Goal: Task Accomplishment & Management: Manage account settings

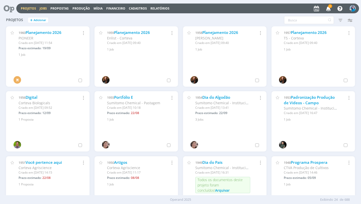
click at [45, 9] on link "Jobs" at bounding box center [43, 8] width 7 height 4
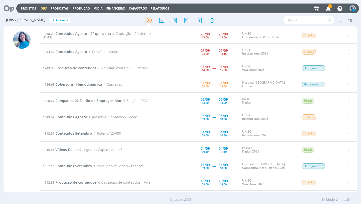
click at [98, 85] on span "Cobertura - Hemodinâmica" at bounding box center [78, 84] width 47 height 5
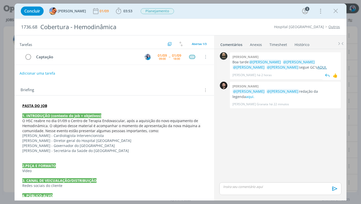
click at [318, 68] on link "AQUI." at bounding box center [323, 67] width 10 height 5
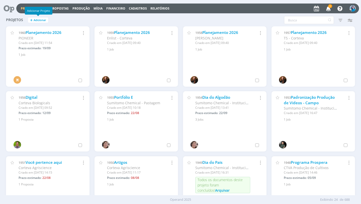
click at [44, 7] on div "Adicionar Projeto" at bounding box center [39, 11] width 28 height 8
click at [61, 19] on h2 "Projetos + Adicionar" at bounding box center [48, 19] width 84 height 11
click at [42, 10] on link "Jobs" at bounding box center [43, 8] width 7 height 4
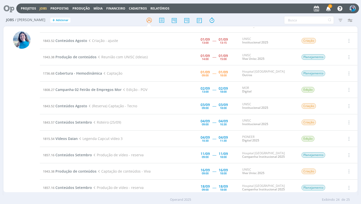
scroll to position [11, 0]
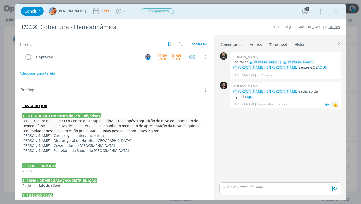
click at [338, 101] on div "👍" at bounding box center [336, 105] width 8 height 8
click at [338, 76] on div "👍" at bounding box center [335, 75] width 5 height 6
click at [335, 101] on div "👍" at bounding box center [335, 104] width 5 height 6
click at [336, 101] on div "👍" at bounding box center [335, 104] width 5 height 6
click at [40, 105] on strong "PASTA DO JOB" at bounding box center [34, 105] width 25 height 5
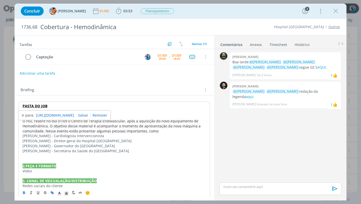
click at [43, 114] on link "https://sobeae.sharepoint.com/:f:/s/SOBEAE/EjSE4V9bKEZCgyphG4PZnbIBDyd6WJH99zac…" at bounding box center [55, 115] width 38 height 7
click at [237, 189] on div "dialog" at bounding box center [281, 188] width 122 height 13
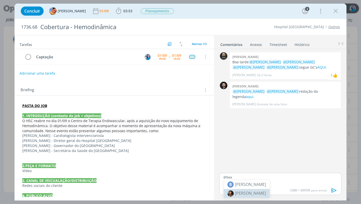
click at [259, 195] on span "[PERSON_NAME]" at bounding box center [250, 193] width 31 height 6
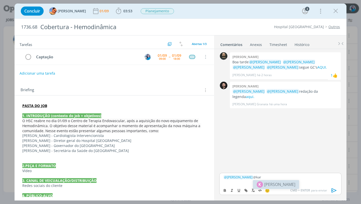
click at [282, 185] on span "[PERSON_NAME]" at bounding box center [280, 184] width 31 height 6
click at [300, 185] on span "[PERSON_NAME]" at bounding box center [307, 184] width 31 height 6
click at [318, 176] on p "﻿ @ Beatriz Luchese ﻿ ﻿ @ Karoline Arend ﻿ ﻿ @ Luíza Santana ﻿ , subi AQUI o ví…" at bounding box center [281, 178] width 114 height 9
click at [248, 191] on button "dialog" at bounding box center [246, 190] width 7 height 6
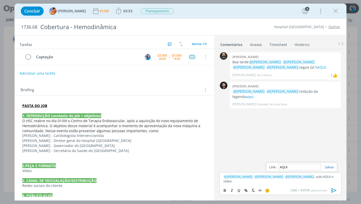
paste input "https://sobeae.sharepoint.com/:f:/s/SOBEAE/ErvzfHnvk15NqIXSMfpcsdgBgHfJ2ItxMMjQ…"
type input "https://sobeae.sharepoint.com/:f:/s/SOBEAE/ErvzfHnvk15NqIXSMfpcsdgBgHfJ2ItxMMjQ…"
click at [328, 166] on link "dialog" at bounding box center [327, 167] width 13 height 5
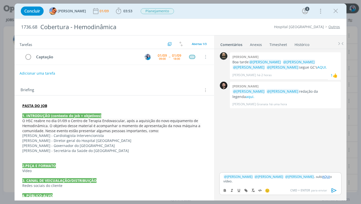
click at [335, 191] on icon "dialog" at bounding box center [335, 190] width 8 height 8
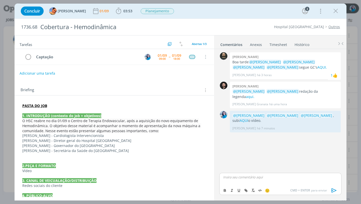
click at [155, 86] on div "Briefing Briefings Predefinidos Versões do Briefing Ver Briefing do Projeto" at bounding box center [115, 89] width 200 height 14
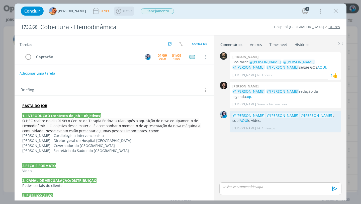
click at [123, 12] on span "03:53" at bounding box center [127, 11] width 9 height 5
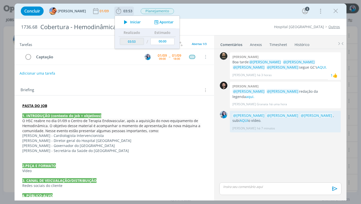
click at [160, 21] on button "Apontar" at bounding box center [163, 22] width 21 height 5
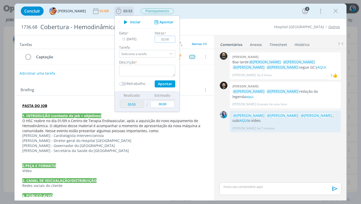
type input "02:00"
click at [151, 67] on textarea "dialog" at bounding box center [147, 71] width 56 height 12
type textarea "edição do vídeo"
click at [160, 85] on button "Apontar" at bounding box center [165, 83] width 21 height 7
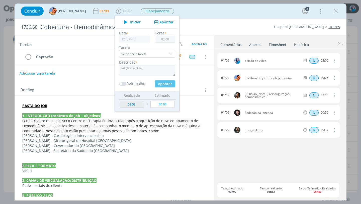
type input "05:53"
type input "00:00"
type input "02:15"
click at [146, 68] on textarea "dialog" at bounding box center [147, 71] width 56 height 12
type textarea "captação da abertura"
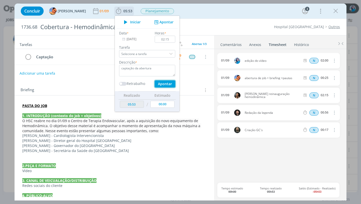
click at [158, 83] on button "Apontar" at bounding box center [165, 83] width 21 height 7
type input "08:08"
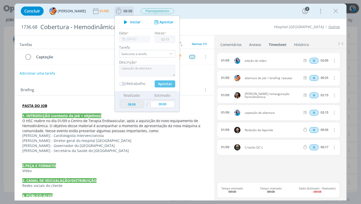
type input "00:00"
click at [192, 79] on div "Tarefas Usar Job de template Criar template a partir deste job Visualizar Templ…" at bounding box center [115, 115] width 200 height 161
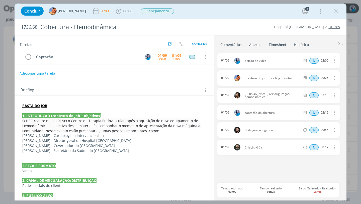
click at [236, 45] on link "Comentários" at bounding box center [231, 43] width 22 height 7
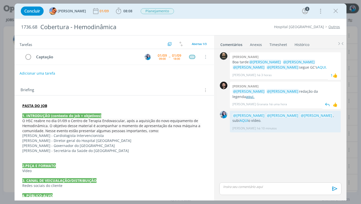
click at [255, 94] on link "aqui." at bounding box center [250, 96] width 9 height 5
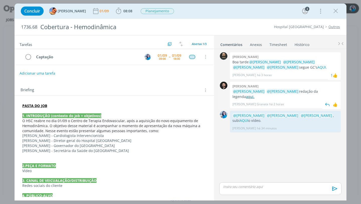
click at [255, 94] on link "aqui." at bounding box center [250, 96] width 9 height 5
click at [245, 15] on div "Concluir Luíza Santana 01/09 08:08 Iniciar Apontar Data * 01/09/2025 Horas * 00…" at bounding box center [180, 11] width 325 height 12
click at [275, 45] on link "Timesheet" at bounding box center [279, 43] width 18 height 7
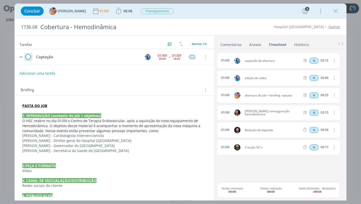
click at [30, 57] on icon "dialog" at bounding box center [28, 57] width 7 height 8
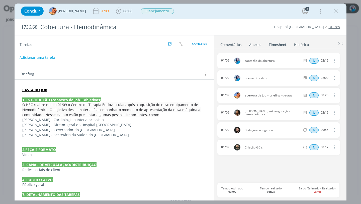
click at [232, 47] on ul "Comentários Anexos 0 Timesheet Histórico" at bounding box center [280, 42] width 133 height 14
click at [233, 46] on link "Comentários" at bounding box center [231, 43] width 22 height 7
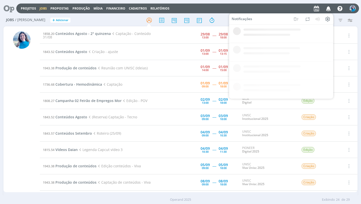
scroll to position [11, 0]
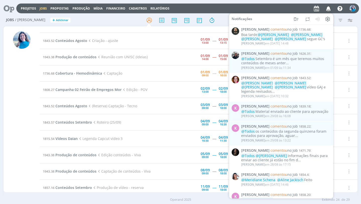
click at [141, 33] on td "1843.52 Conteúdos Agosto Criação - ajuste" at bounding box center [99, 41] width 119 height 16
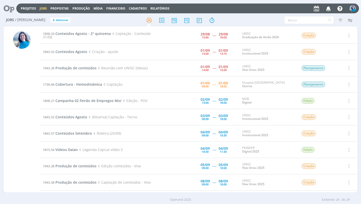
scroll to position [0, 0]
click at [84, 69] on span "Produção de conteúdos" at bounding box center [75, 68] width 41 height 5
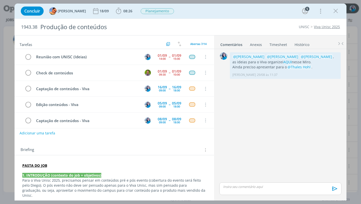
click at [279, 45] on link "Timesheet" at bounding box center [279, 43] width 18 height 7
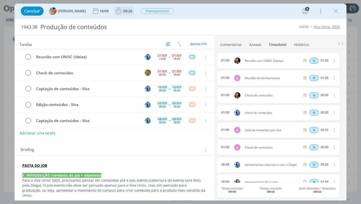
click at [127, 15] on span "08:26" at bounding box center [124, 11] width 19 height 8
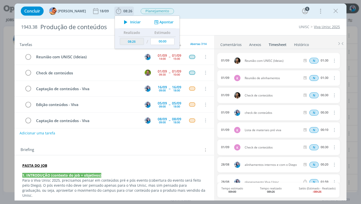
click at [157, 23] on button "Apontar" at bounding box center [163, 22] width 21 height 5
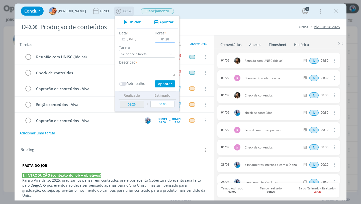
type input "01:30"
click at [149, 67] on textarea "dialog" at bounding box center [147, 71] width 56 height 12
type textarea "reunião de ideias (alinhamento)"
click at [163, 84] on button "Apontar" at bounding box center [165, 83] width 21 height 7
type input "09:56"
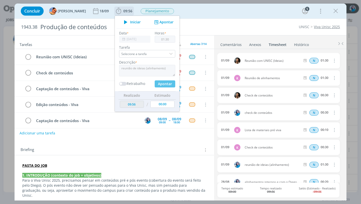
type input "00:00"
click at [172, 139] on div "Tarefas Usar Job de template Criar template a partir deste job Visualizar Templ…" at bounding box center [115, 115] width 200 height 161
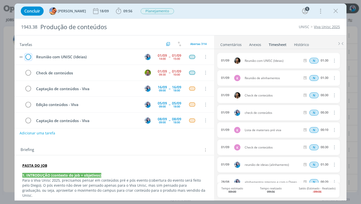
click at [29, 57] on icon "dialog" at bounding box center [28, 57] width 7 height 8
click at [235, 44] on link "Comentários" at bounding box center [231, 43] width 22 height 7
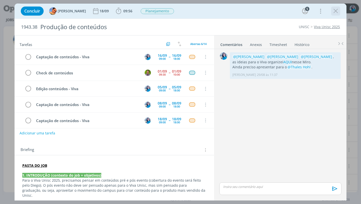
click at [335, 13] on icon "dialog" at bounding box center [336, 11] width 8 height 8
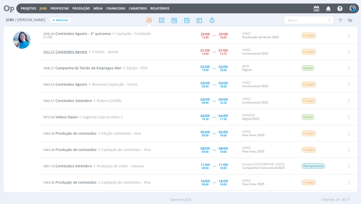
click at [68, 53] on span "Conteúdos Agosto" at bounding box center [71, 51] width 32 height 5
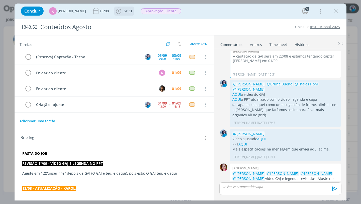
click at [123, 10] on span "34:31" at bounding box center [127, 11] width 9 height 5
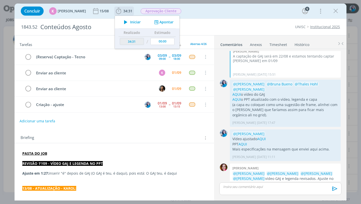
click at [126, 20] on icon "dialog" at bounding box center [125, 22] width 9 height 7
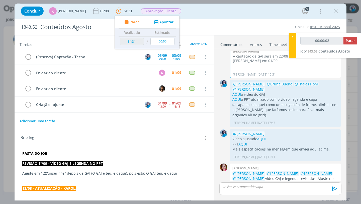
type input "00:00:03"
click at [295, 35] on icon at bounding box center [292, 37] width 5 height 5
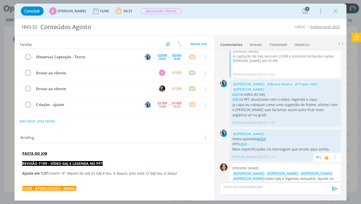
click at [261, 136] on link "AQUI" at bounding box center [262, 138] width 9 height 5
click at [41, 154] on strong "PASTA DO JOB" at bounding box center [34, 153] width 25 height 5
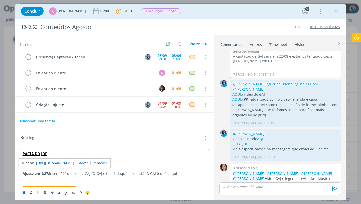
click at [46, 163] on link "[URL][DOMAIN_NAME]" at bounding box center [55, 163] width 38 height 7
click at [258, 187] on p "dialog" at bounding box center [281, 186] width 114 height 5
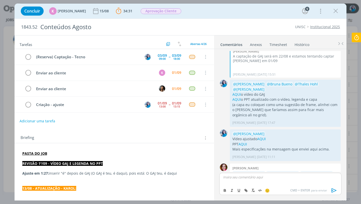
scroll to position [553, 0]
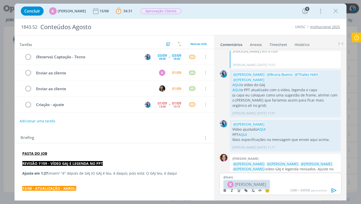
click at [256, 184] on span "[PERSON_NAME]" at bounding box center [250, 184] width 31 height 6
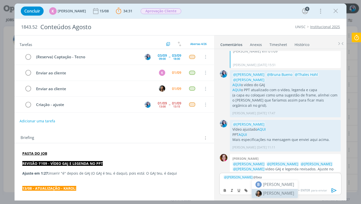
click at [268, 190] on span "[PERSON_NAME]" at bounding box center [278, 193] width 31 height 6
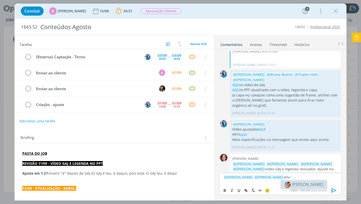
click at [297, 183] on span "[PERSON_NAME]" at bounding box center [307, 184] width 31 height 6
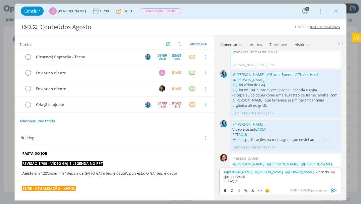
click at [236, 175] on p "﻿ @ [PERSON_NAME] ﻿ ﻿ @ [PERSON_NAME] ﻿ ﻿ @ [PERSON_NAME] ﻿ , vídeo do GAJ ajus…" at bounding box center [281, 173] width 114 height 9
click at [237, 178] on p "﻿ @ [PERSON_NAME] ﻿ ﻿ @ [PERSON_NAME] ﻿ ﻿ @ [PERSON_NAME] ﻿ , vídeo do GAJ ajus…" at bounding box center [281, 173] width 114 height 9
click at [235, 176] on p "﻿ @ [PERSON_NAME] ﻿ ﻿ @ [PERSON_NAME] ﻿ ﻿ @ [PERSON_NAME] ﻿ , vídeo do GAJ ajus…" at bounding box center [281, 173] width 114 height 9
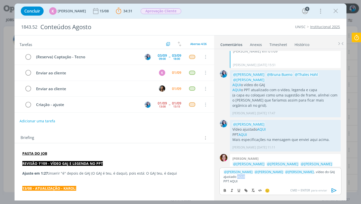
click at [235, 176] on p "﻿ @ [PERSON_NAME] ﻿ ﻿ @ [PERSON_NAME] ﻿ ﻿ @ [PERSON_NAME] ﻿ , vídeo do GAJ ajus…" at bounding box center [281, 173] width 114 height 9
click at [246, 190] on icon "dialog" at bounding box center [246, 190] width 4 height 4
paste input "[URL][DOMAIN_NAME]"
click at [282, 167] on link "dialog" at bounding box center [281, 167] width 13 height 5
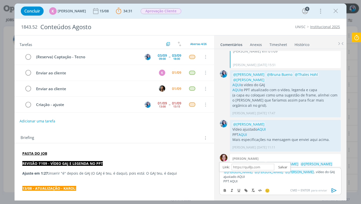
scroll to position [0, 0]
click at [234, 182] on p "PPT AQUI" at bounding box center [281, 181] width 114 height 5
click at [246, 189] on icon "dialog" at bounding box center [246, 190] width 4 height 4
paste input "[URL][DOMAIN_NAME]"
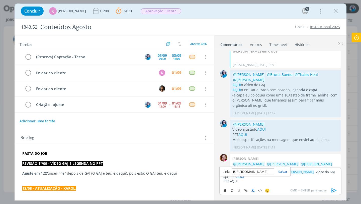
scroll to position [0, 135]
type input "[URL][DOMAIN_NAME]"
click at [282, 169] on link "dialog" at bounding box center [281, 171] width 13 height 5
click at [326, 171] on p "﻿ @ [PERSON_NAME] ﻿ ﻿ @ [PERSON_NAME] ﻿ ﻿ @ [PERSON_NAME] ﻿ , vídeo do GAJ ajus…" at bounding box center [281, 173] width 114 height 9
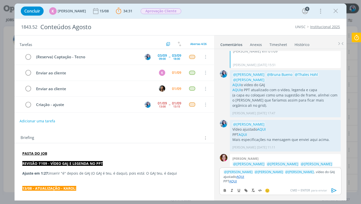
click at [258, 175] on p "﻿ @ [PERSON_NAME] ﻿ ﻿ @ [PERSON_NAME] ﻿ ﻿ @ [PERSON_NAME] ﻿ , vídeo do GAJ ajus…" at bounding box center [281, 173] width 114 height 9
click at [28, 105] on icon "dialog" at bounding box center [28, 105] width 7 height 8
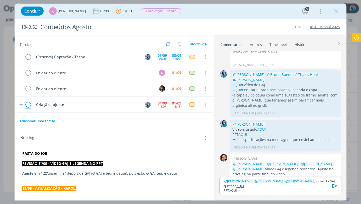
scroll to position [549, 0]
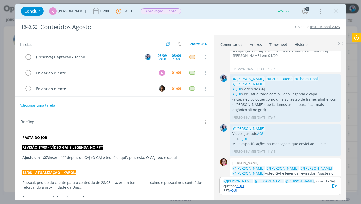
click at [335, 187] on icon "dialog" at bounding box center [335, 185] width 5 height 4
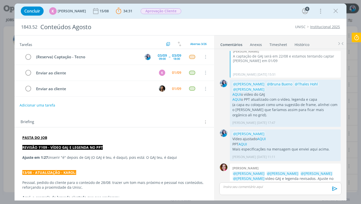
scroll to position [573, 0]
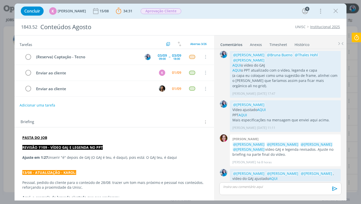
click at [355, 36] on icon at bounding box center [356, 38] width 9 height 10
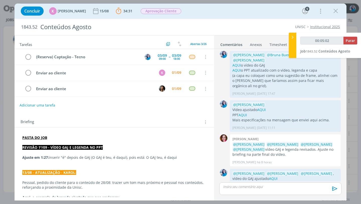
type input "00:05:03"
click at [351, 41] on span "Parar" at bounding box center [350, 40] width 9 height 5
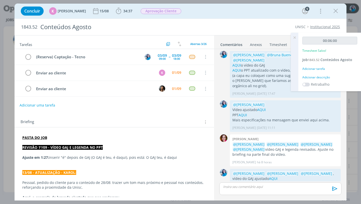
click at [322, 76] on div "Adicionar descrição" at bounding box center [330, 77] width 55 height 5
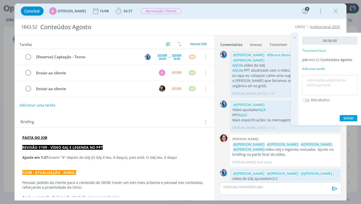
click at [322, 76] on textarea at bounding box center [330, 85] width 52 height 18
type textarea "ajuste do vídeo da GAJ"
click at [348, 118] on span "Salvar" at bounding box center [349, 117] width 10 height 5
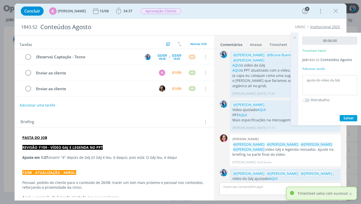
click at [296, 39] on icon at bounding box center [294, 38] width 9 height 10
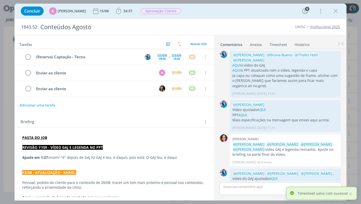
click at [283, 44] on link "Timesheet" at bounding box center [279, 43] width 18 height 7
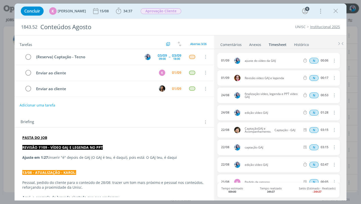
click at [236, 44] on link "Comentários" at bounding box center [231, 43] width 22 height 7
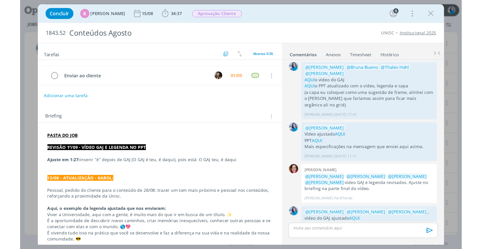
scroll to position [25, 0]
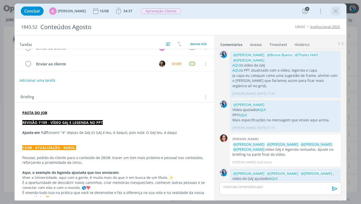
click at [336, 10] on icon "dialog" at bounding box center [336, 11] width 8 height 8
